Goal: Task Accomplishment & Management: Manage account settings

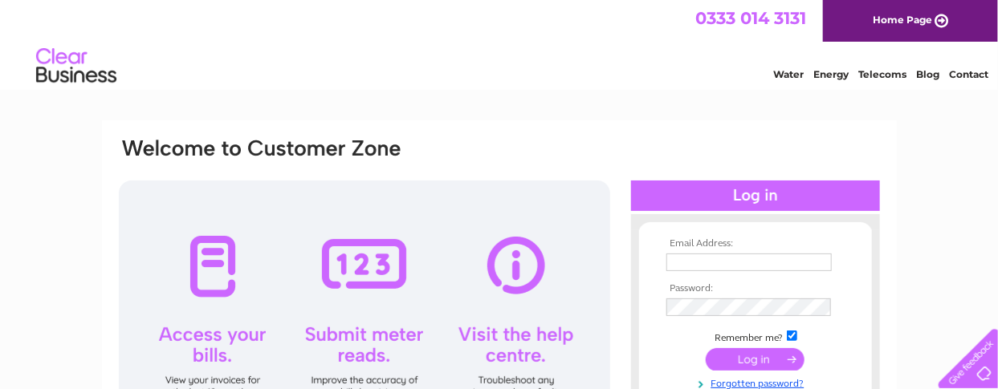
type input "accounts@GGAYR.CO.UK"
click at [752, 363] on input "submit" at bounding box center [755, 359] width 99 height 22
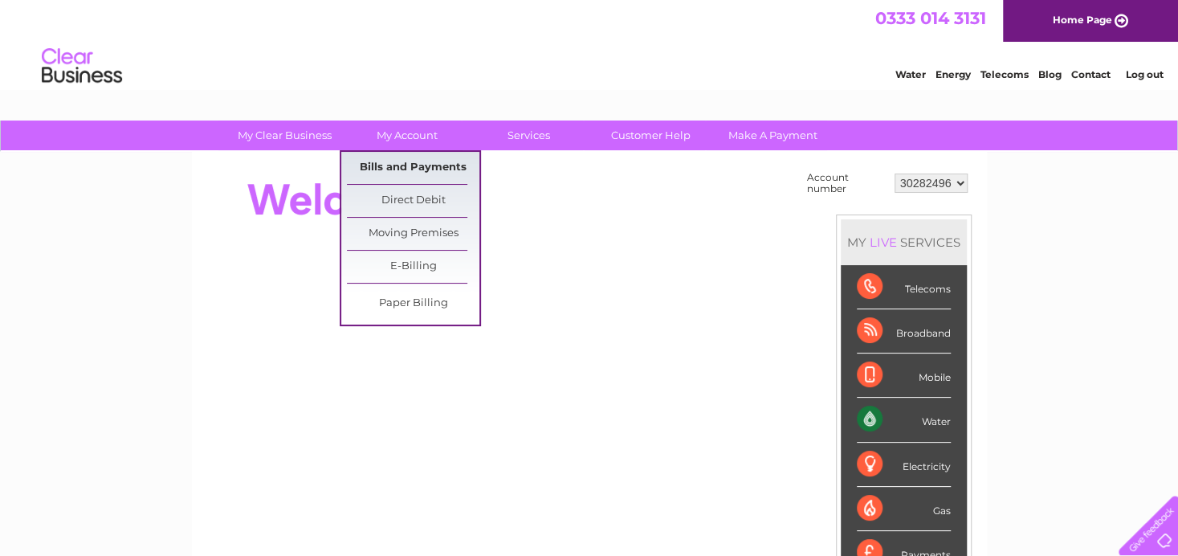
click at [426, 162] on link "Bills and Payments" at bounding box center [413, 168] width 132 height 32
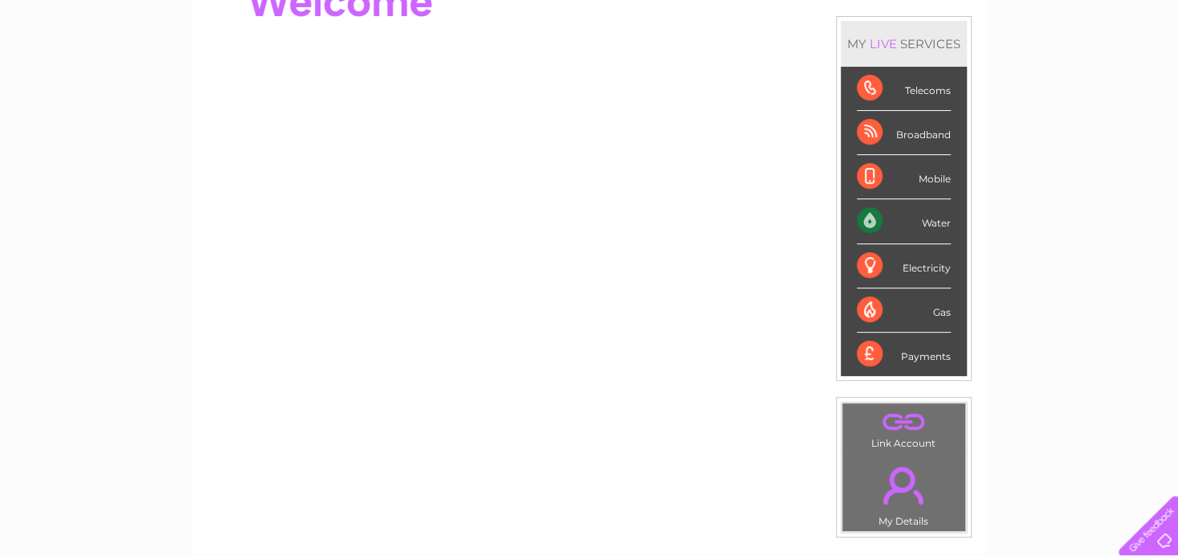
scroll to position [321, 0]
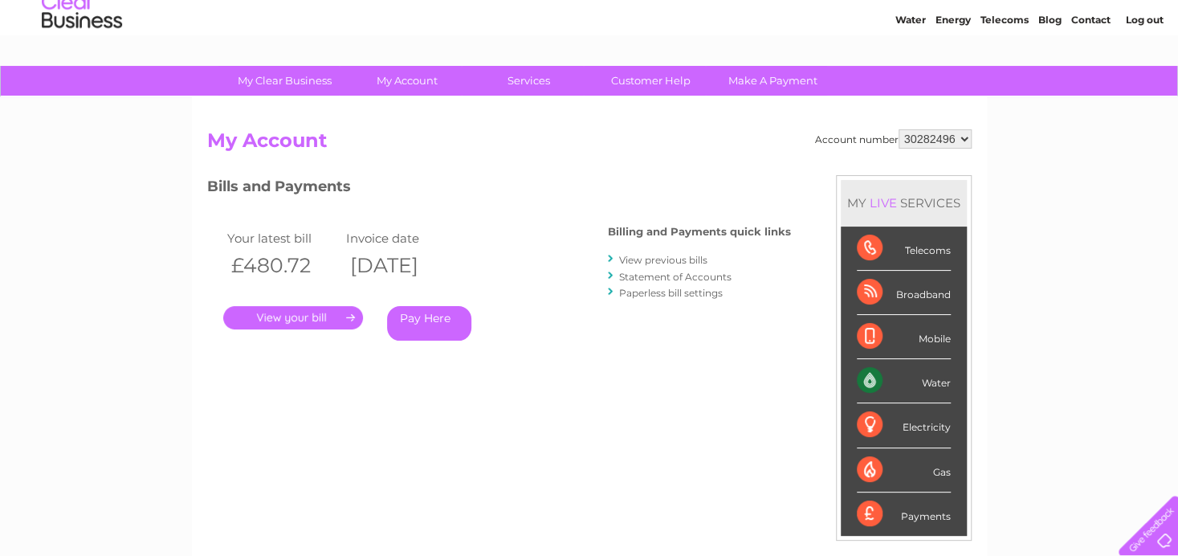
scroll to position [80, 0]
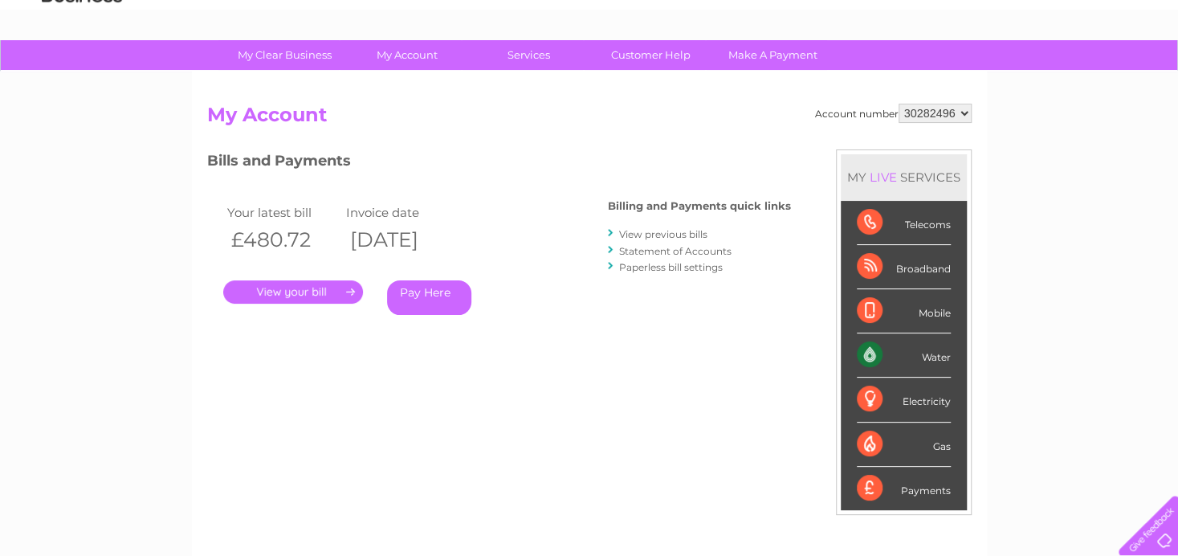
click at [325, 292] on link "." at bounding box center [293, 291] width 140 height 23
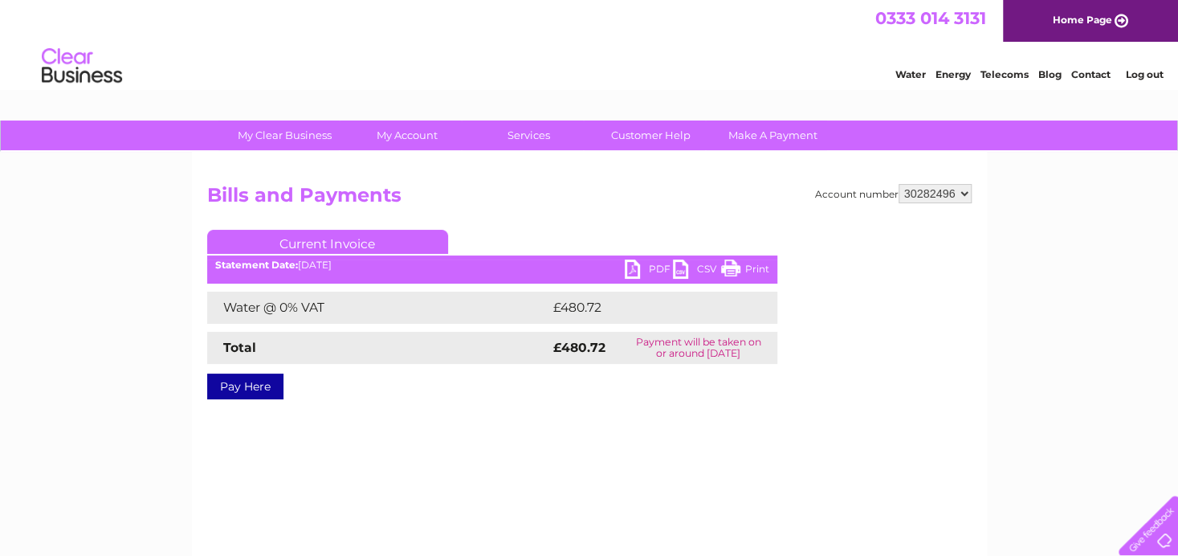
click at [649, 272] on link "PDF" at bounding box center [649, 270] width 48 height 23
